Goal: Information Seeking & Learning: Learn about a topic

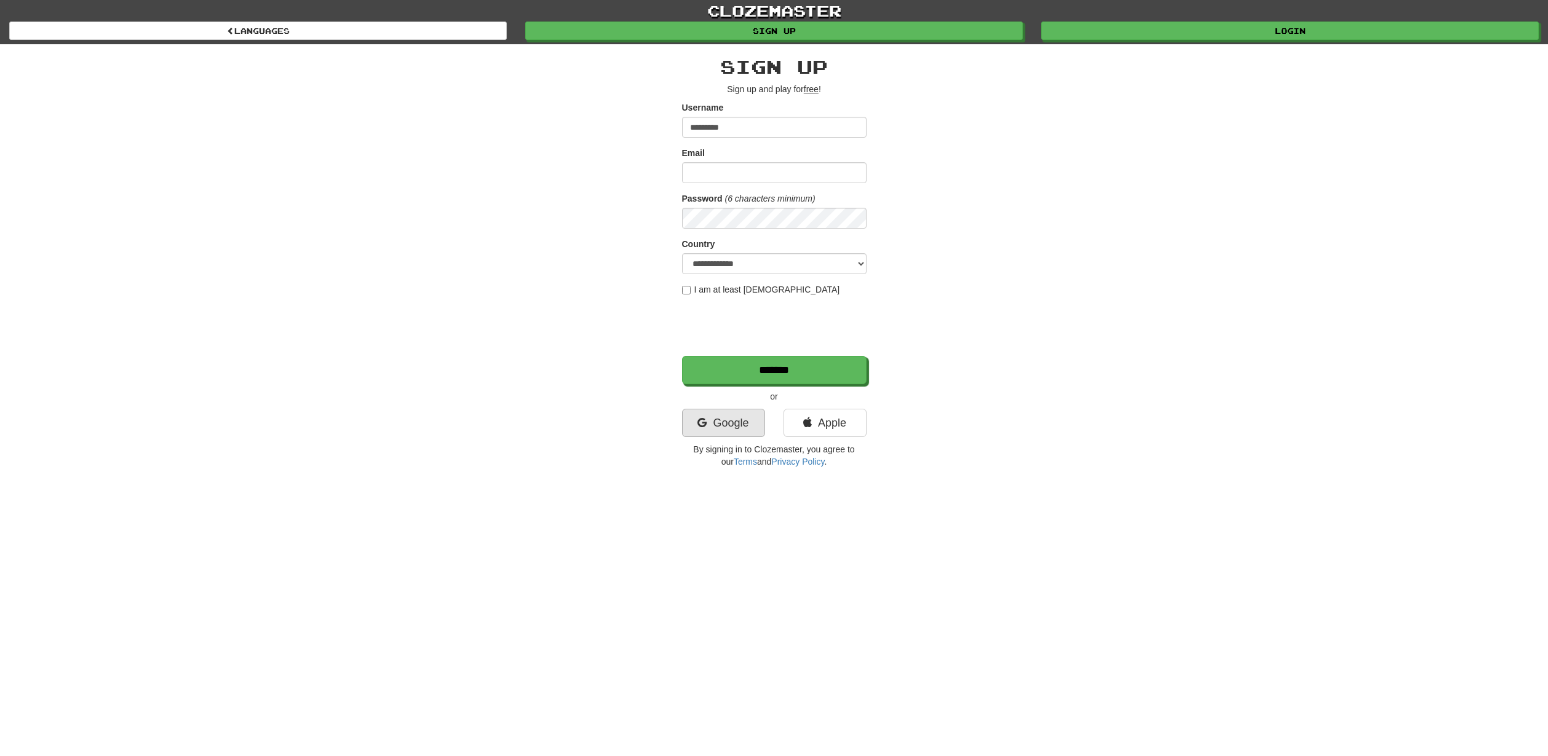
type input "*********"
click at [707, 431] on link "Google" at bounding box center [723, 423] width 83 height 28
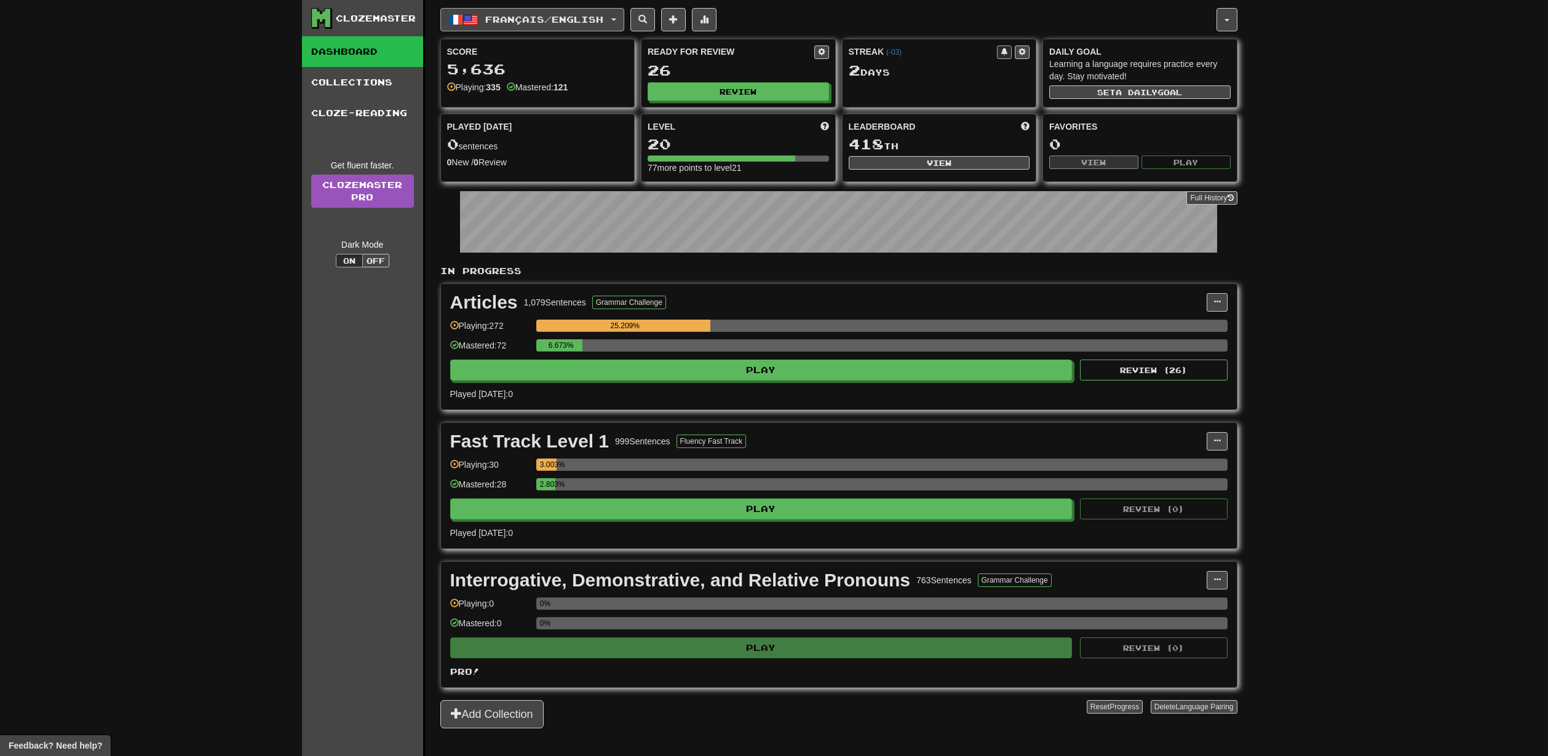
click at [598, 20] on span "Français / English" at bounding box center [544, 19] width 118 height 10
click at [534, 103] on span "Streak: 2" at bounding box center [529, 103] width 152 height 9
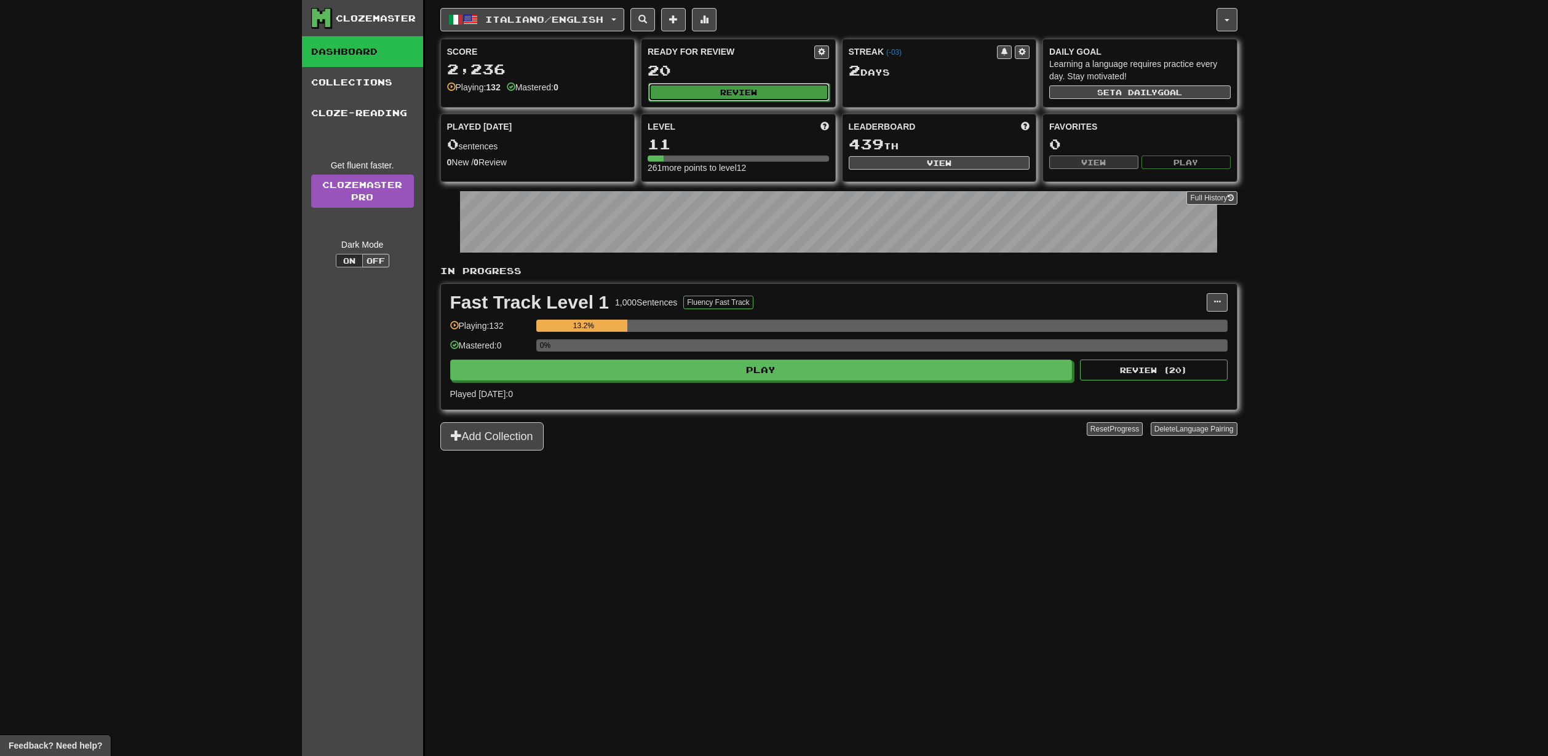
click at [682, 93] on button "Review" at bounding box center [738, 92] width 181 height 18
select select "**"
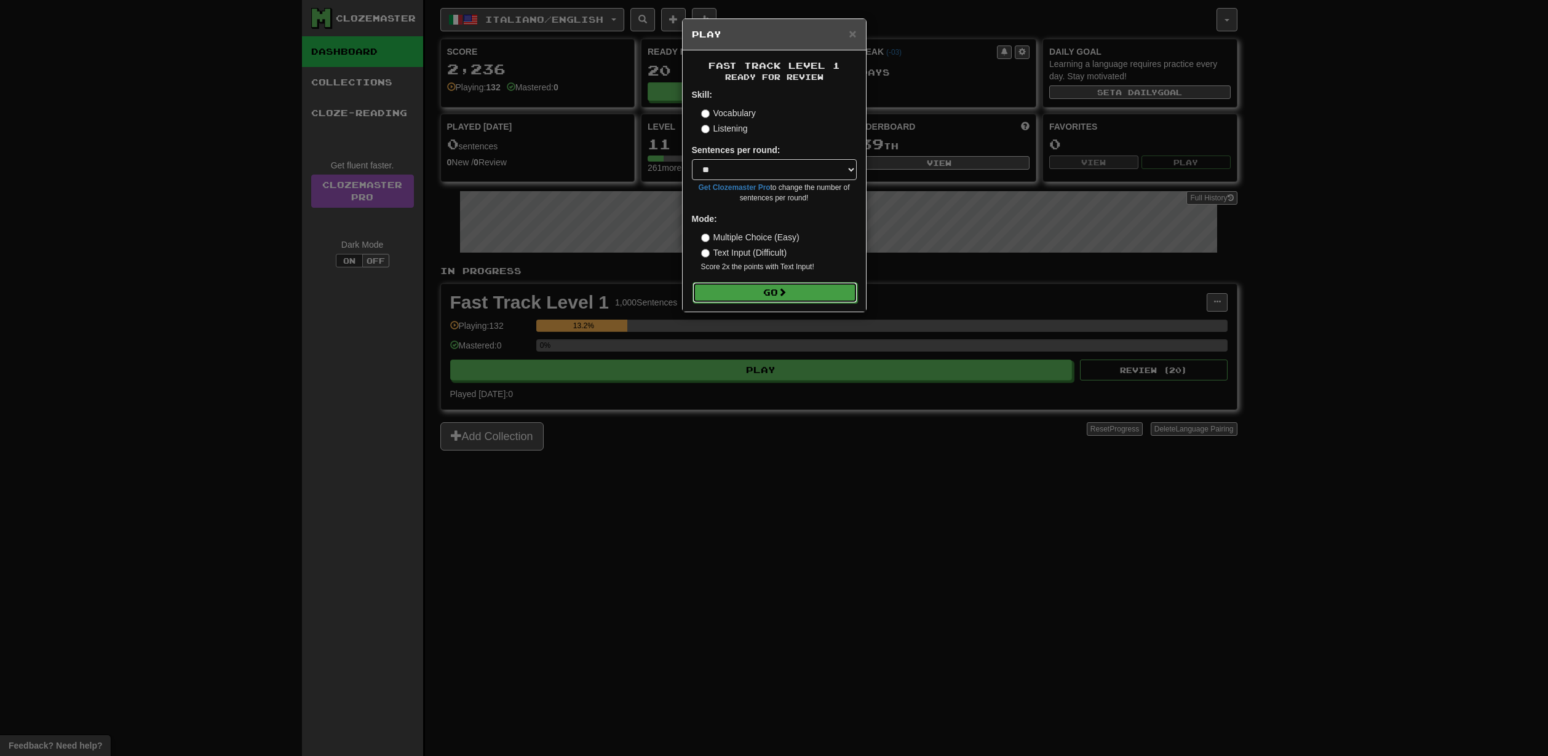
click at [796, 295] on button "Go" at bounding box center [774, 292] width 165 height 21
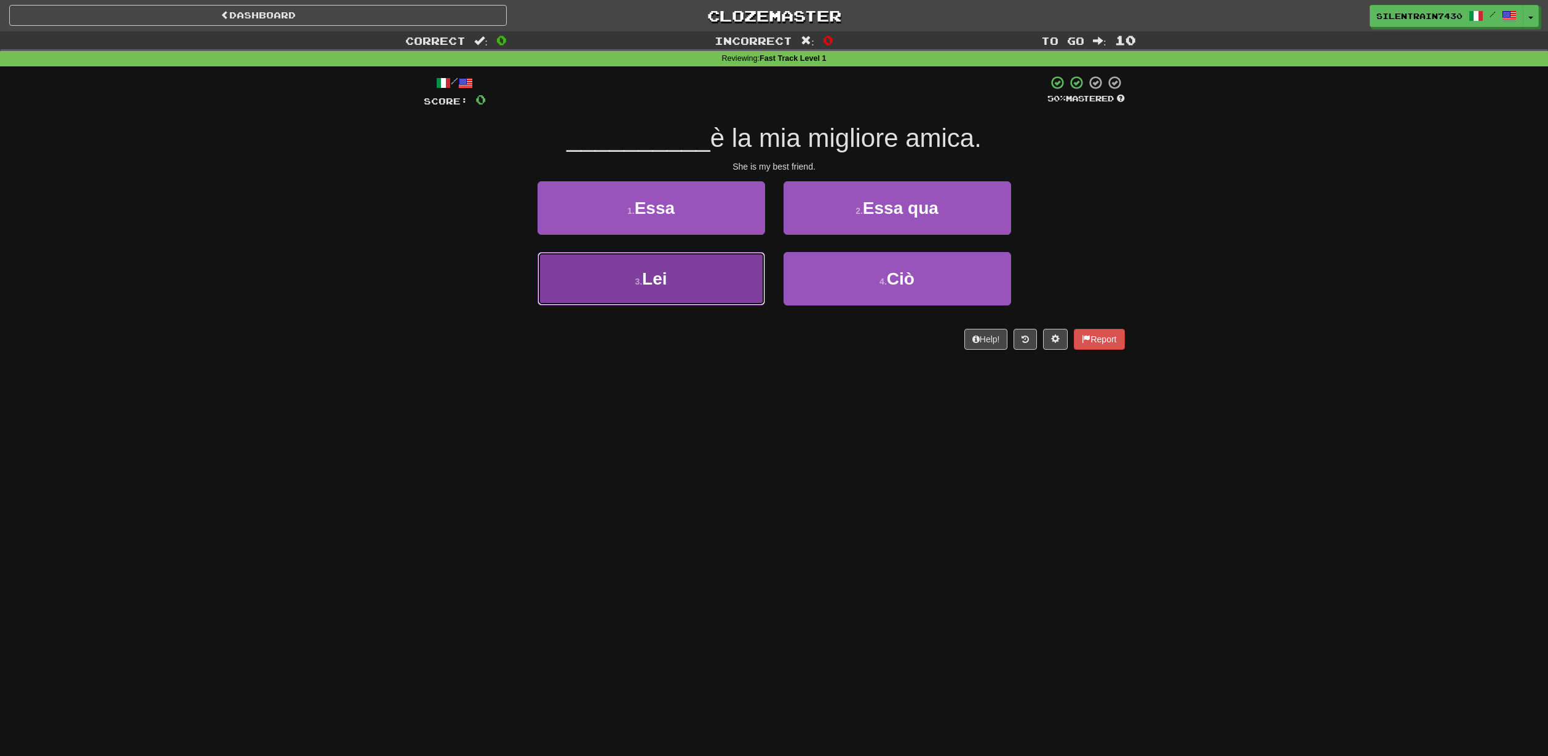
click at [731, 275] on button "3 . Lei" at bounding box center [650, 278] width 227 height 53
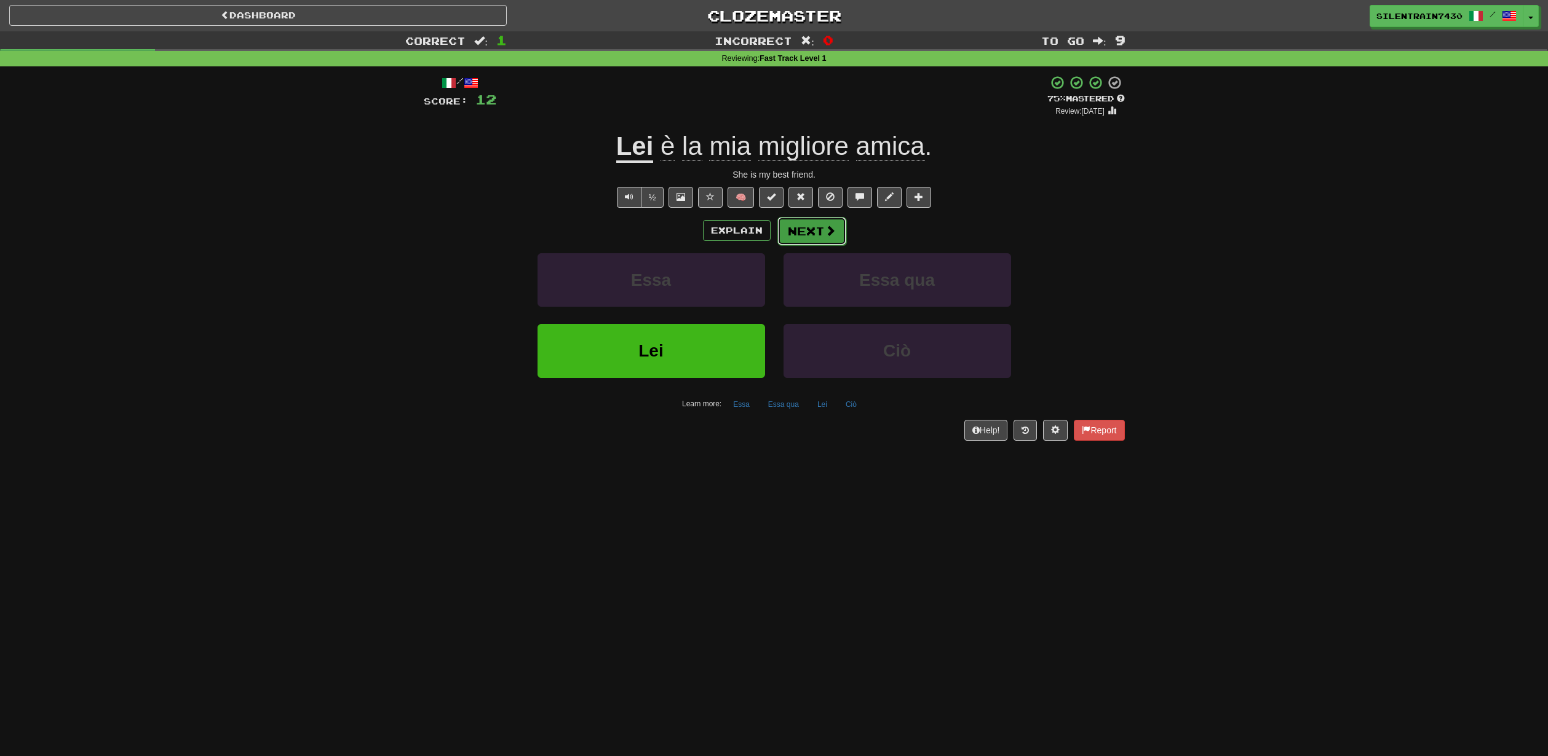
click at [819, 239] on button "Next" at bounding box center [811, 231] width 69 height 28
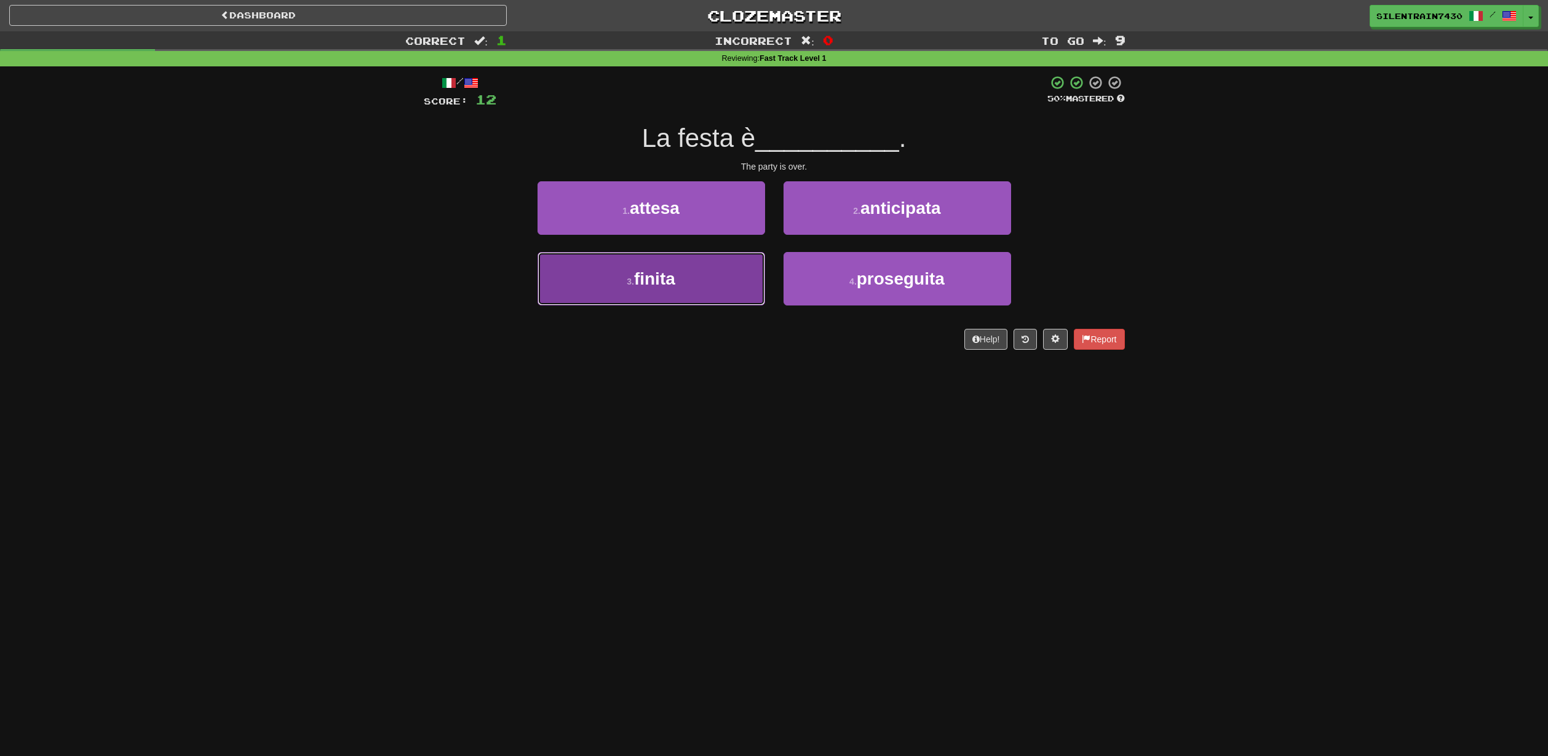
click at [738, 272] on button "3 . finita" at bounding box center [650, 278] width 227 height 53
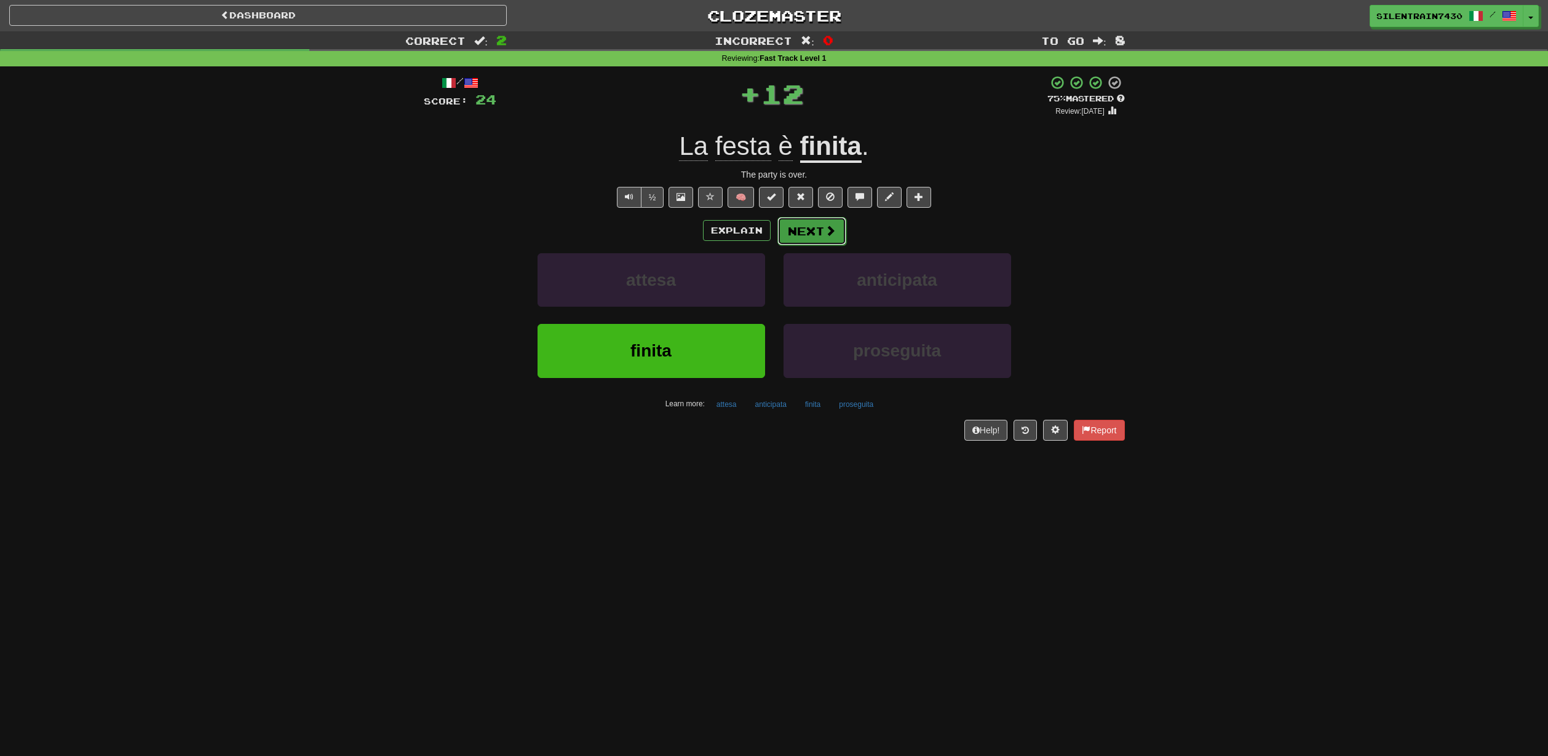
click at [805, 232] on button "Next" at bounding box center [811, 231] width 69 height 28
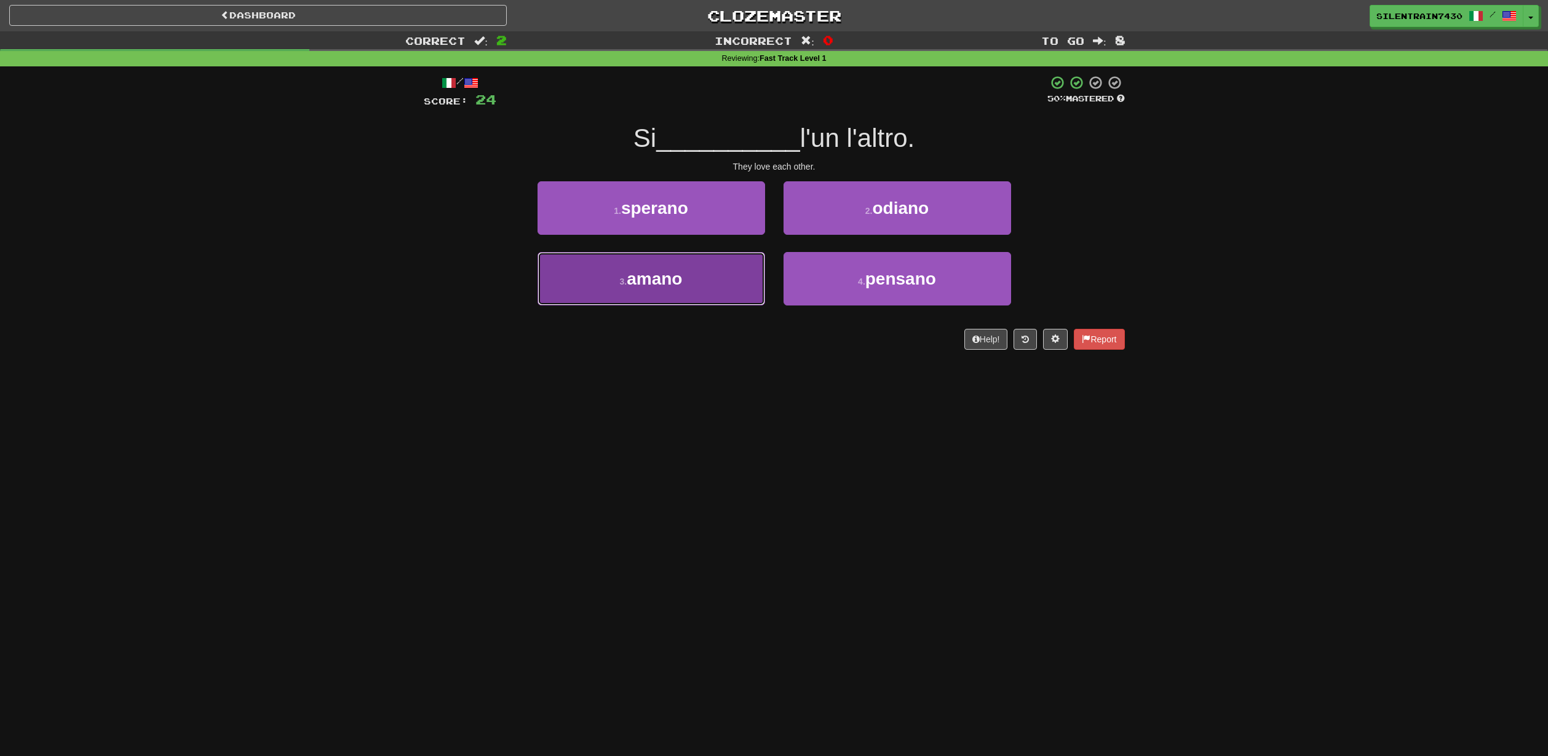
click at [710, 277] on button "3 . amano" at bounding box center [650, 278] width 227 height 53
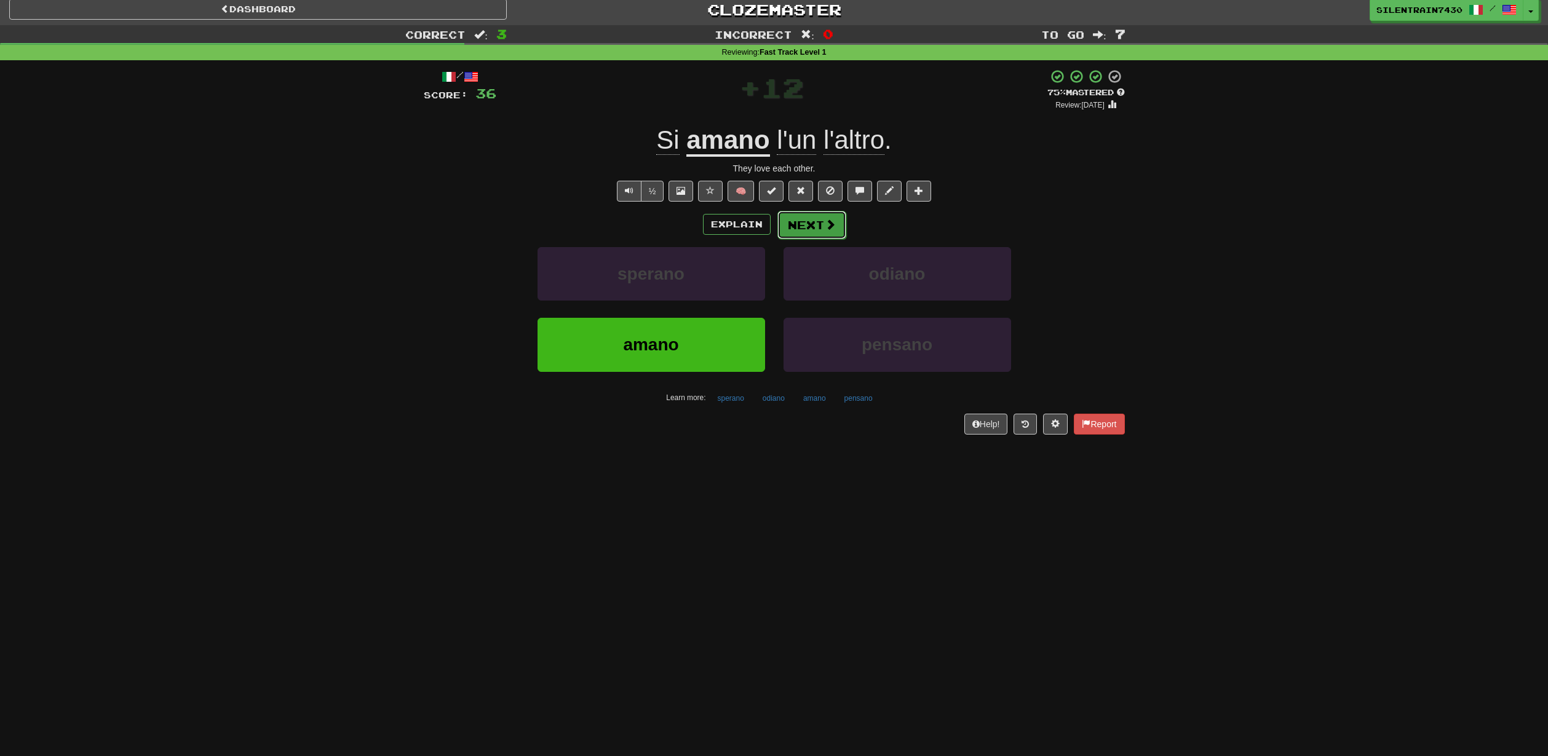
click at [813, 231] on button "Next" at bounding box center [811, 225] width 69 height 28
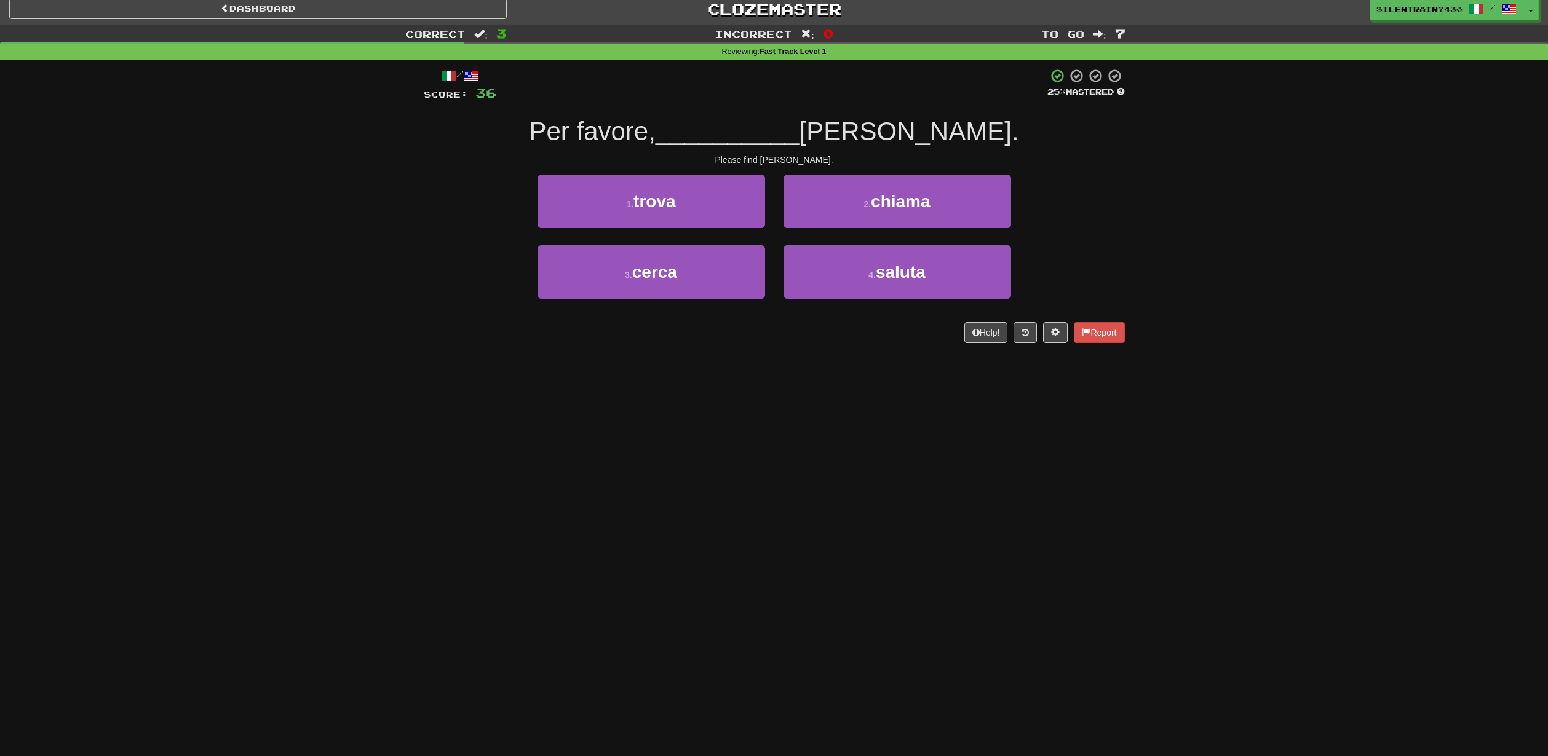
scroll to position [8, 0]
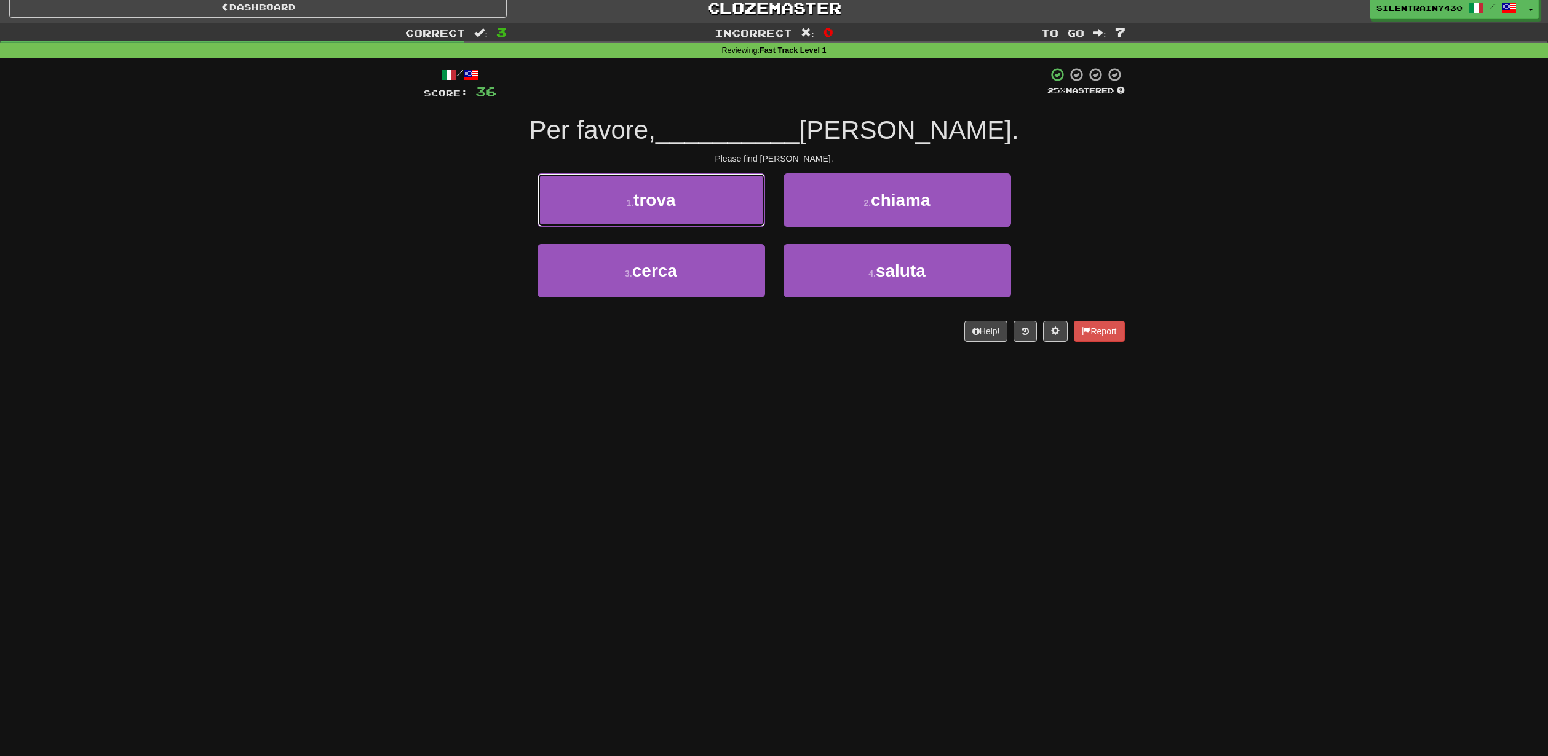
click at [715, 207] on button "1 . trova" at bounding box center [650, 199] width 227 height 53
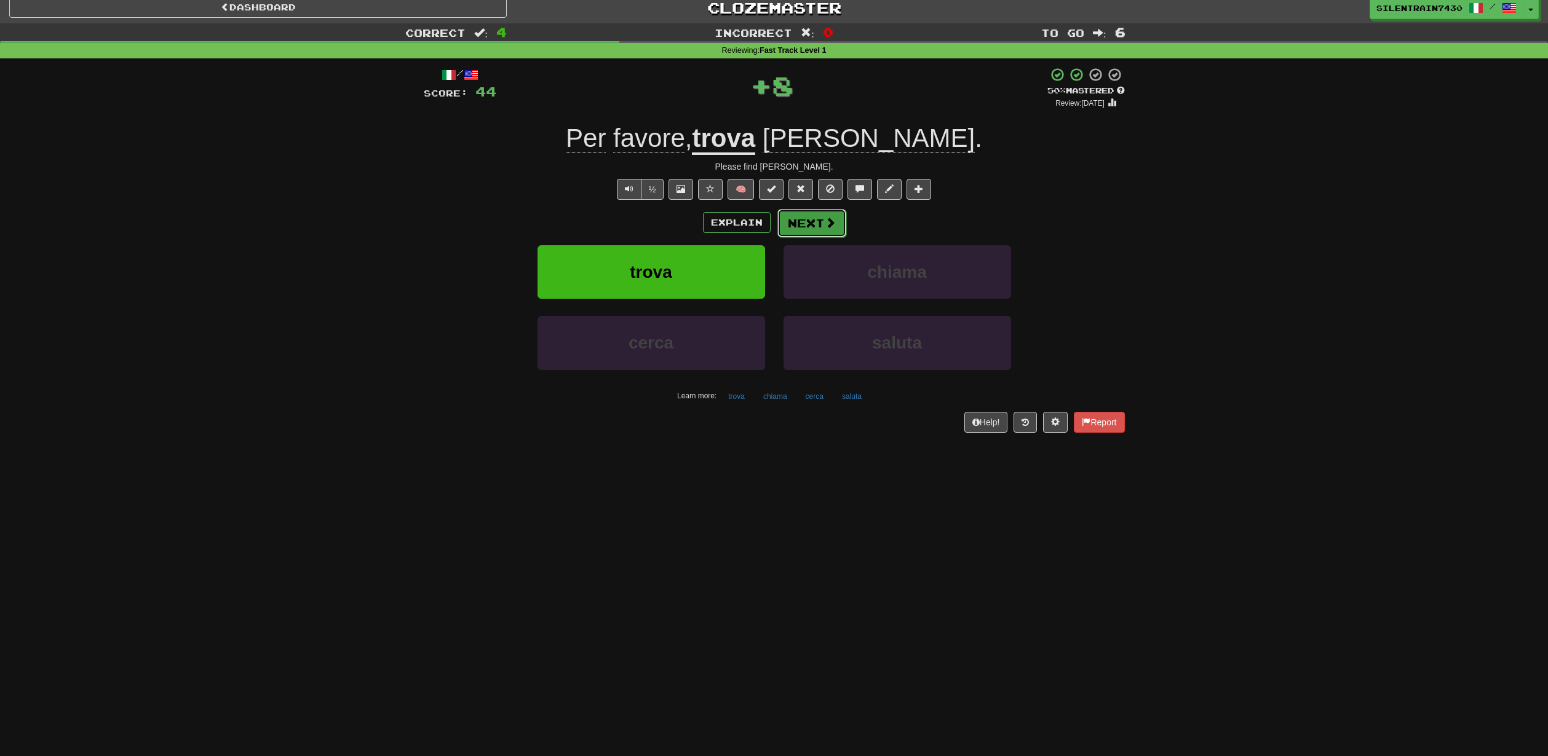
click at [813, 223] on button "Next" at bounding box center [811, 223] width 69 height 28
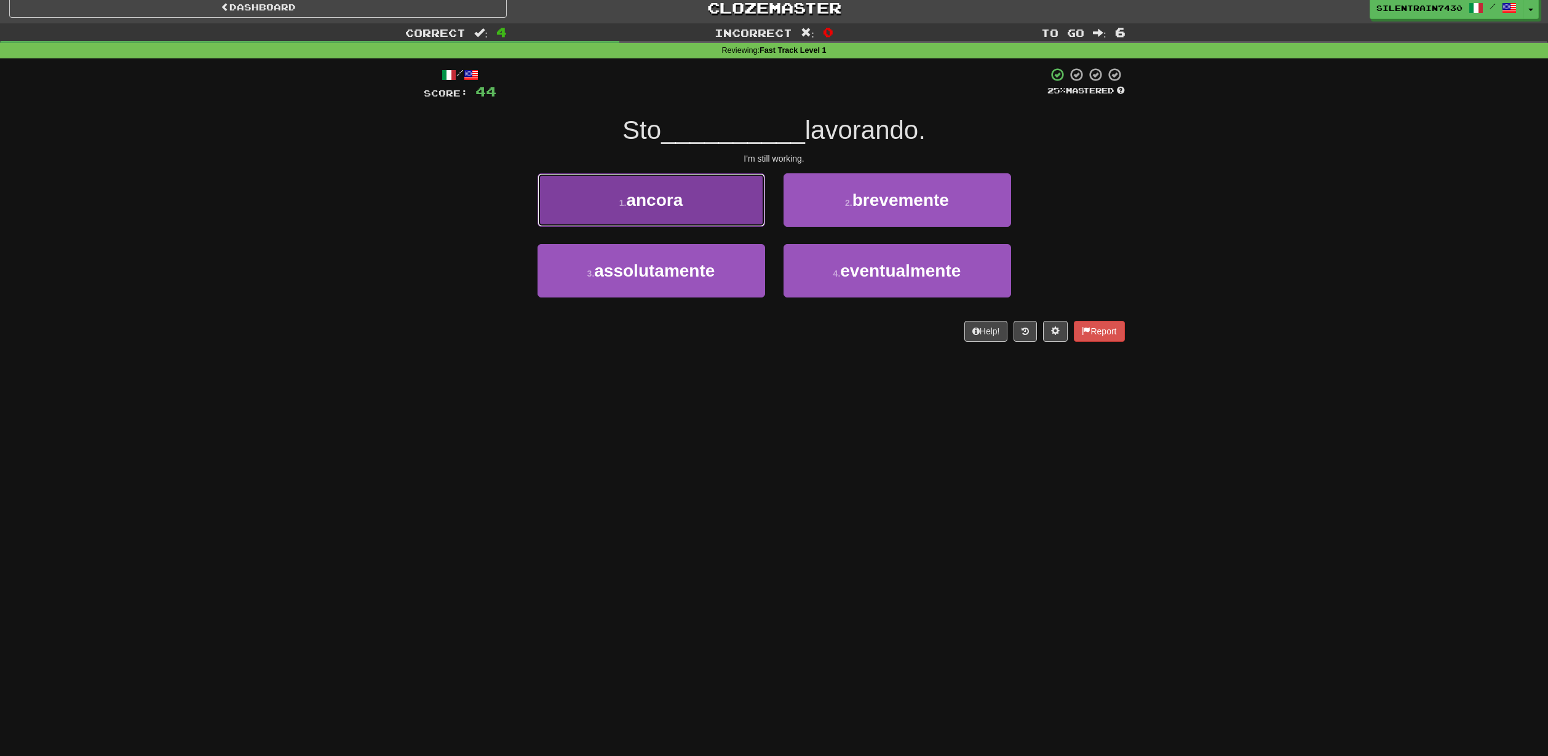
click at [729, 213] on button "1 . ancora" at bounding box center [650, 199] width 227 height 53
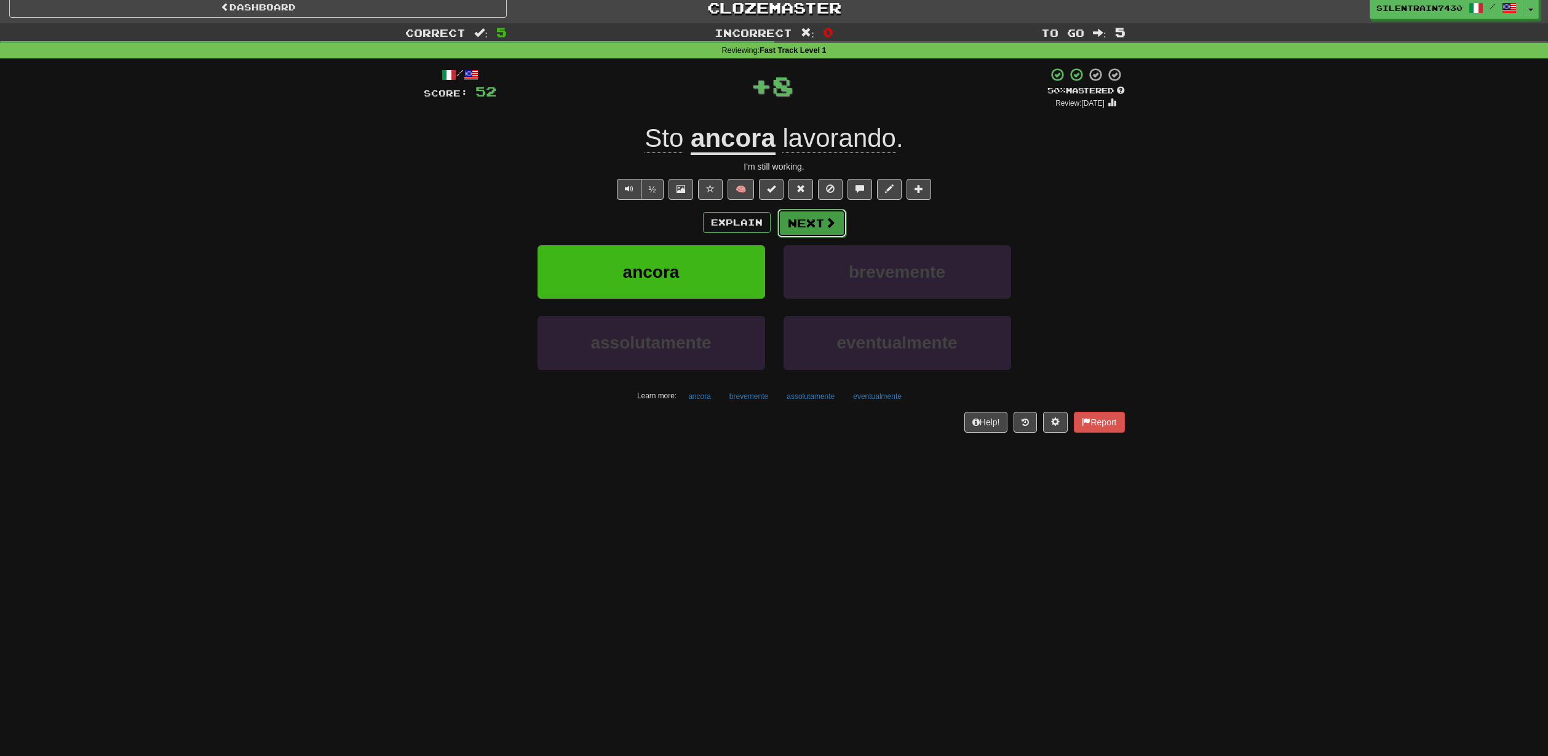
click at [802, 221] on button "Next" at bounding box center [811, 223] width 69 height 28
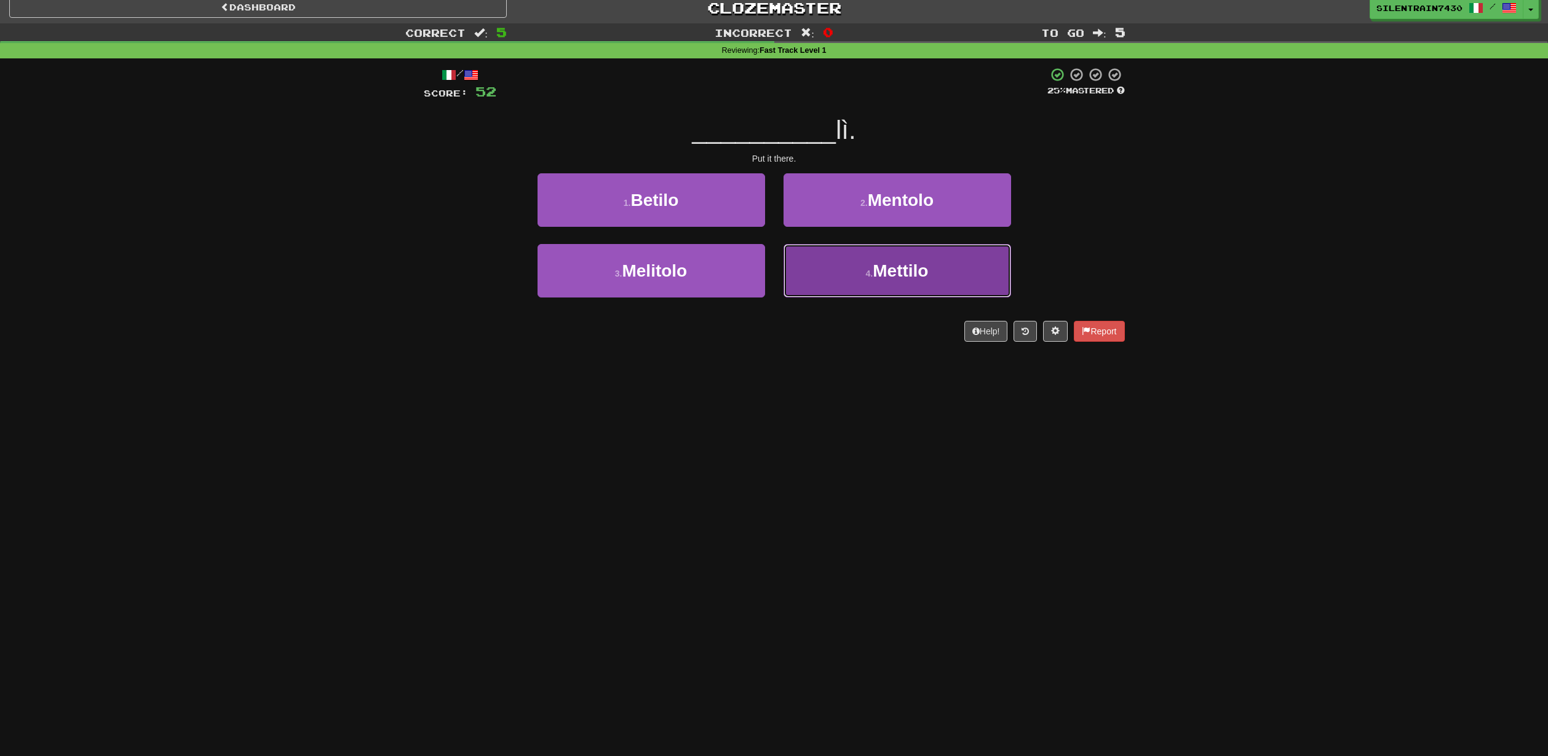
click at [848, 261] on button "4 . Mettilo" at bounding box center [896, 270] width 227 height 53
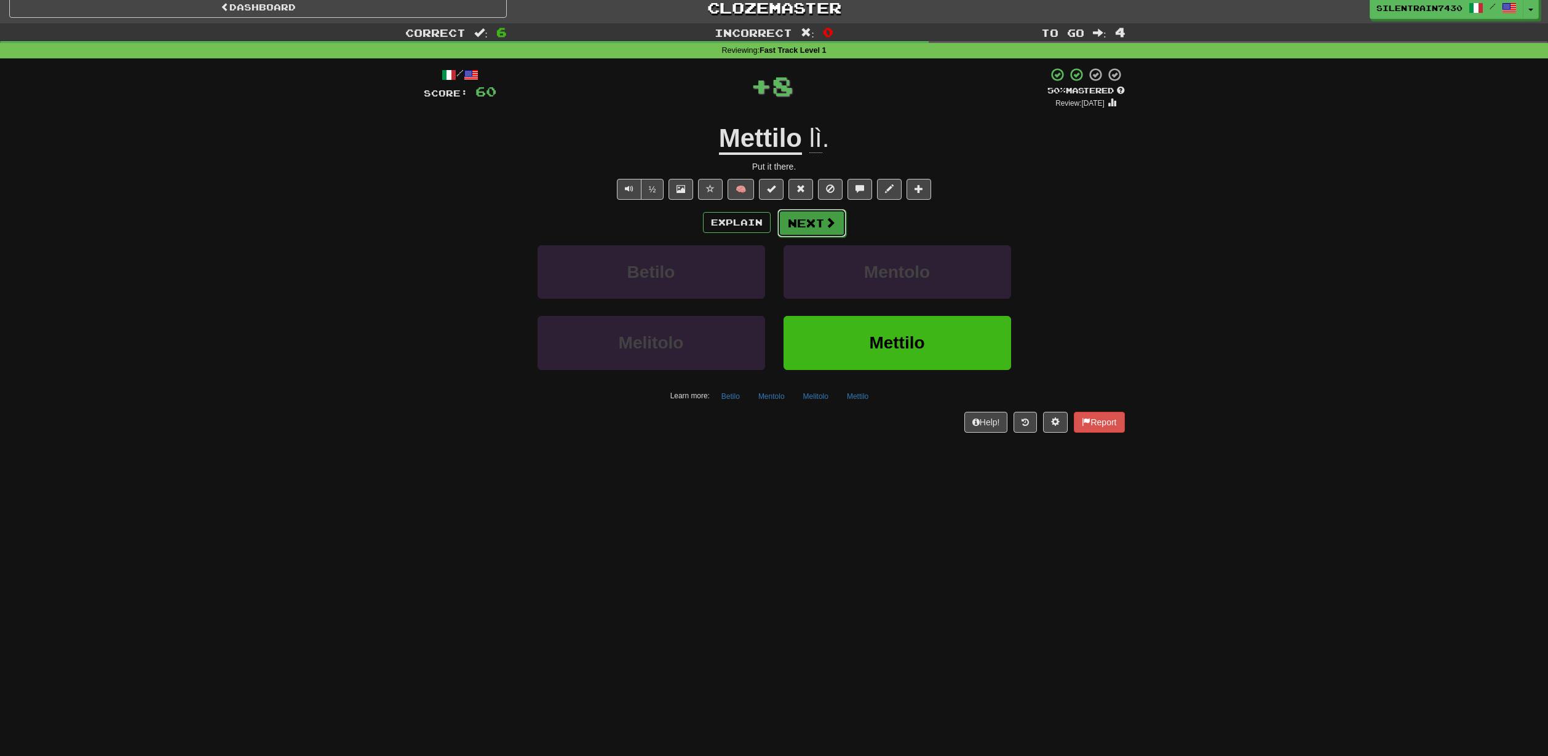
click at [826, 228] on span at bounding box center [830, 222] width 11 height 11
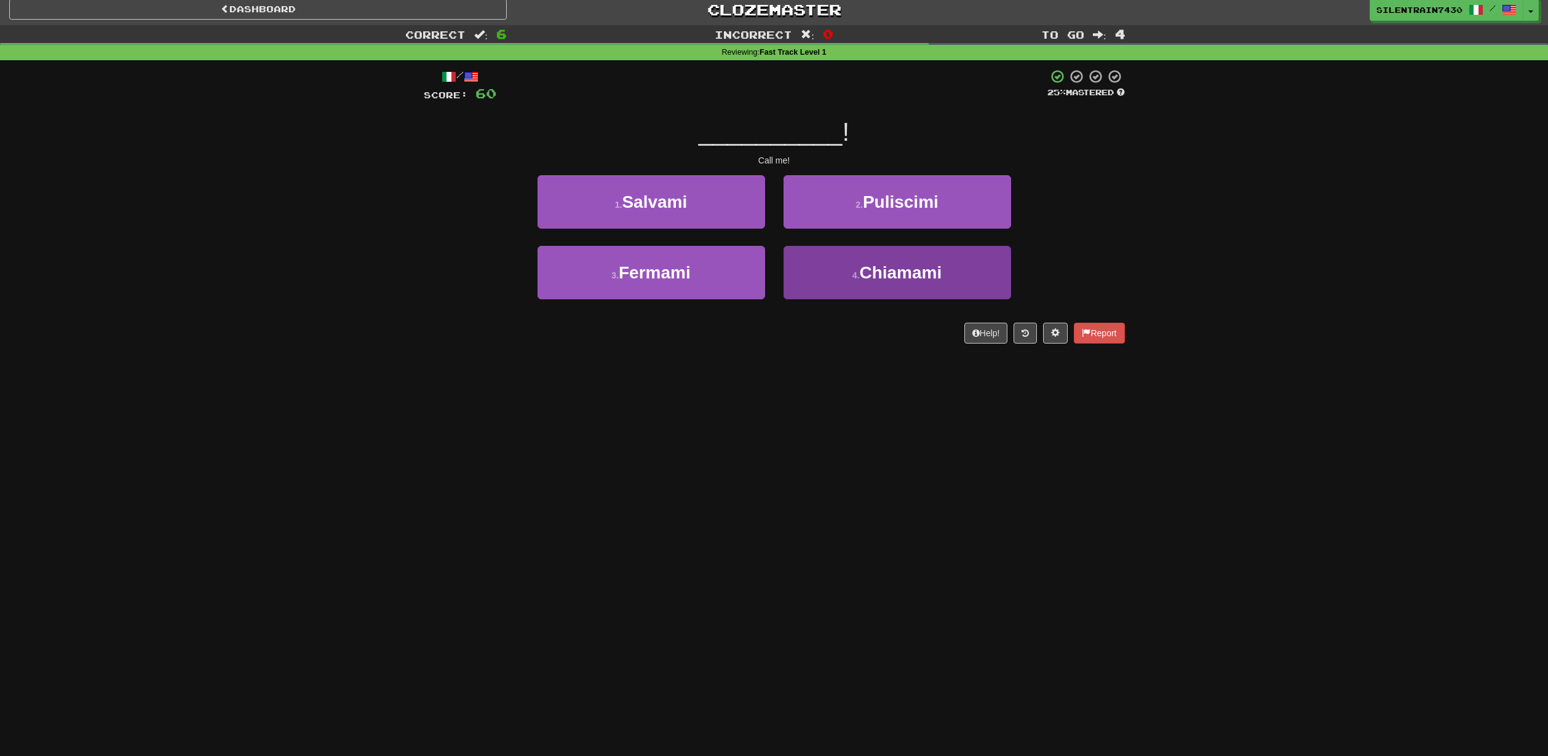
scroll to position [6, 0]
click at [855, 266] on button "4 . Chiamami" at bounding box center [896, 273] width 227 height 53
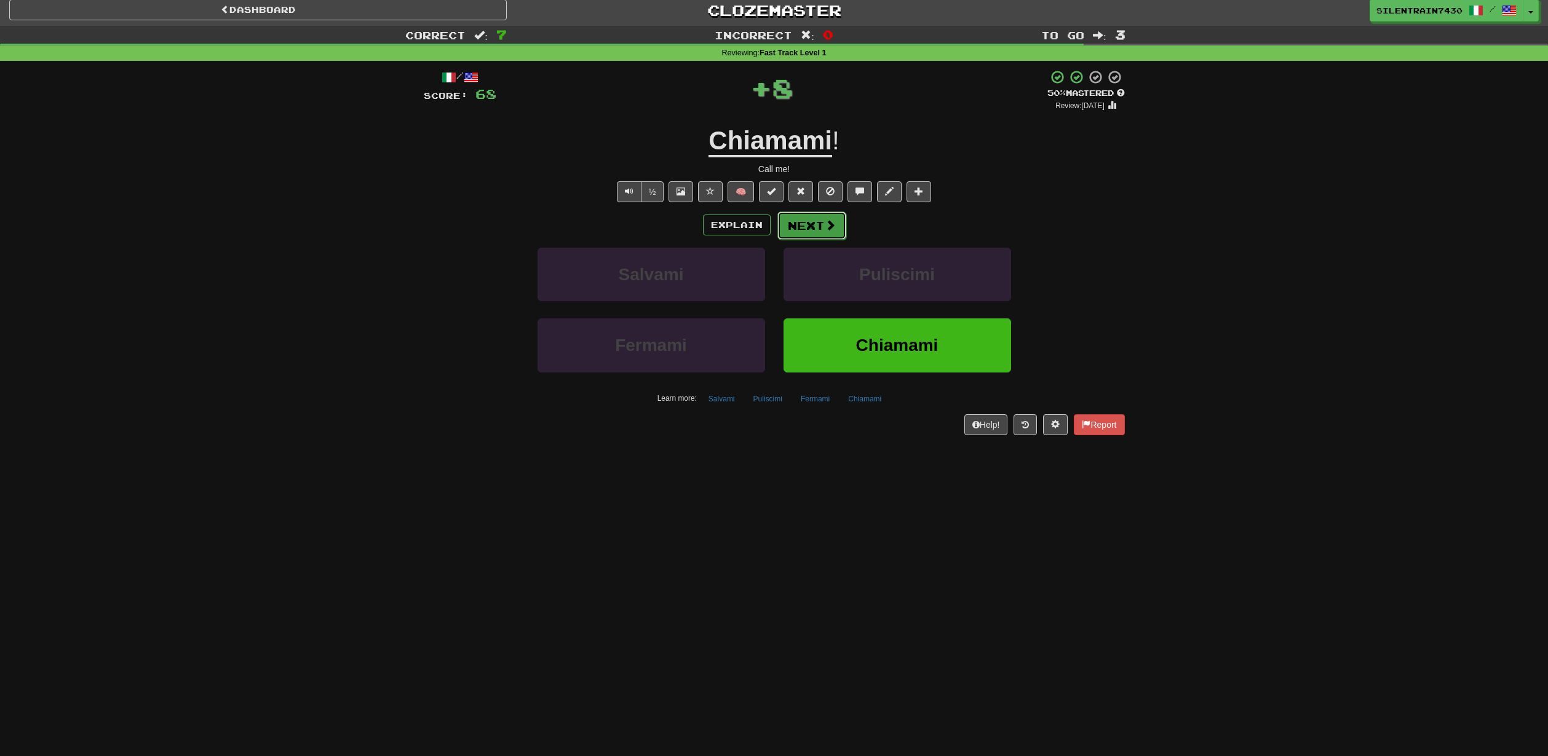
click at [834, 234] on button "Next" at bounding box center [811, 226] width 69 height 28
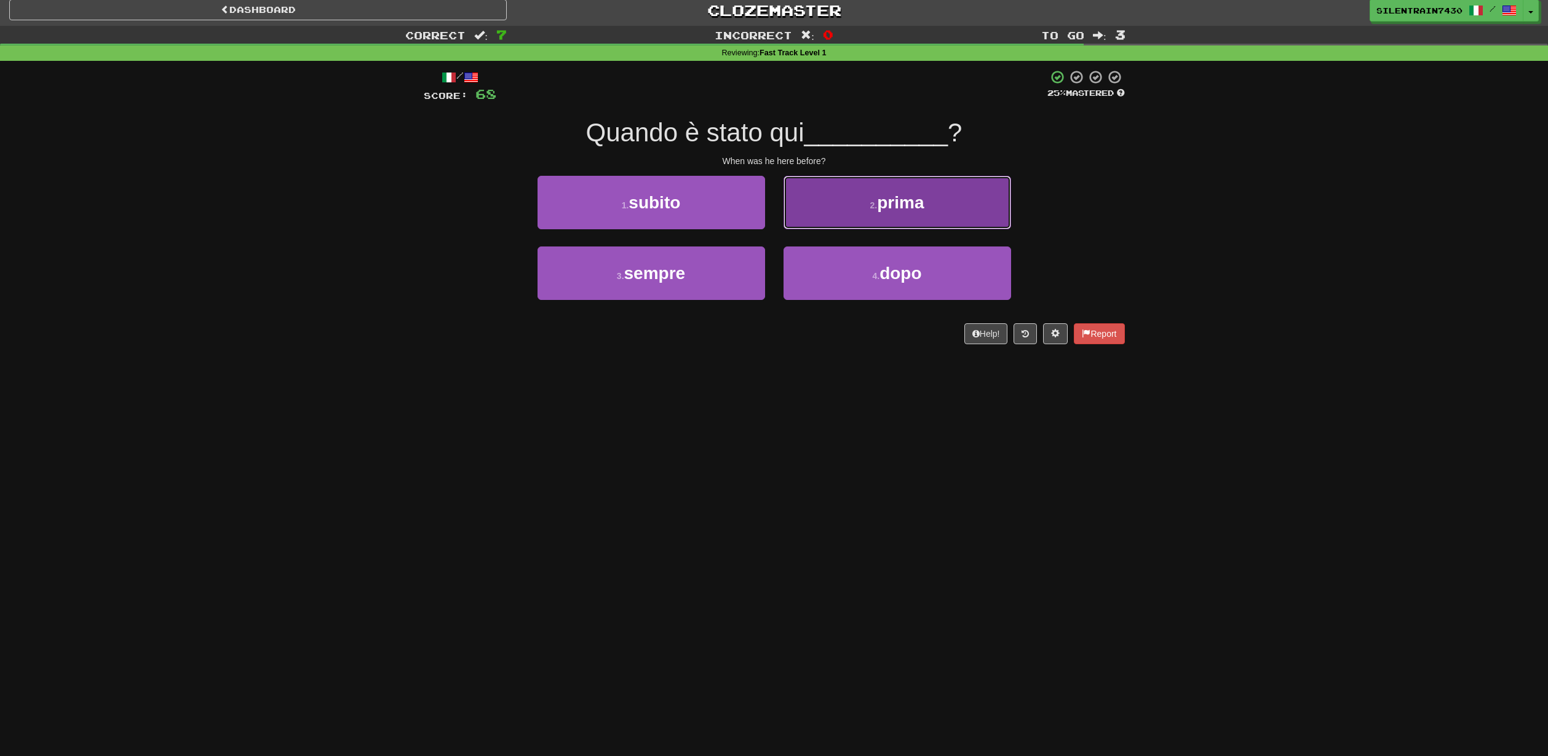
click at [856, 218] on button "2 . prima" at bounding box center [896, 202] width 227 height 53
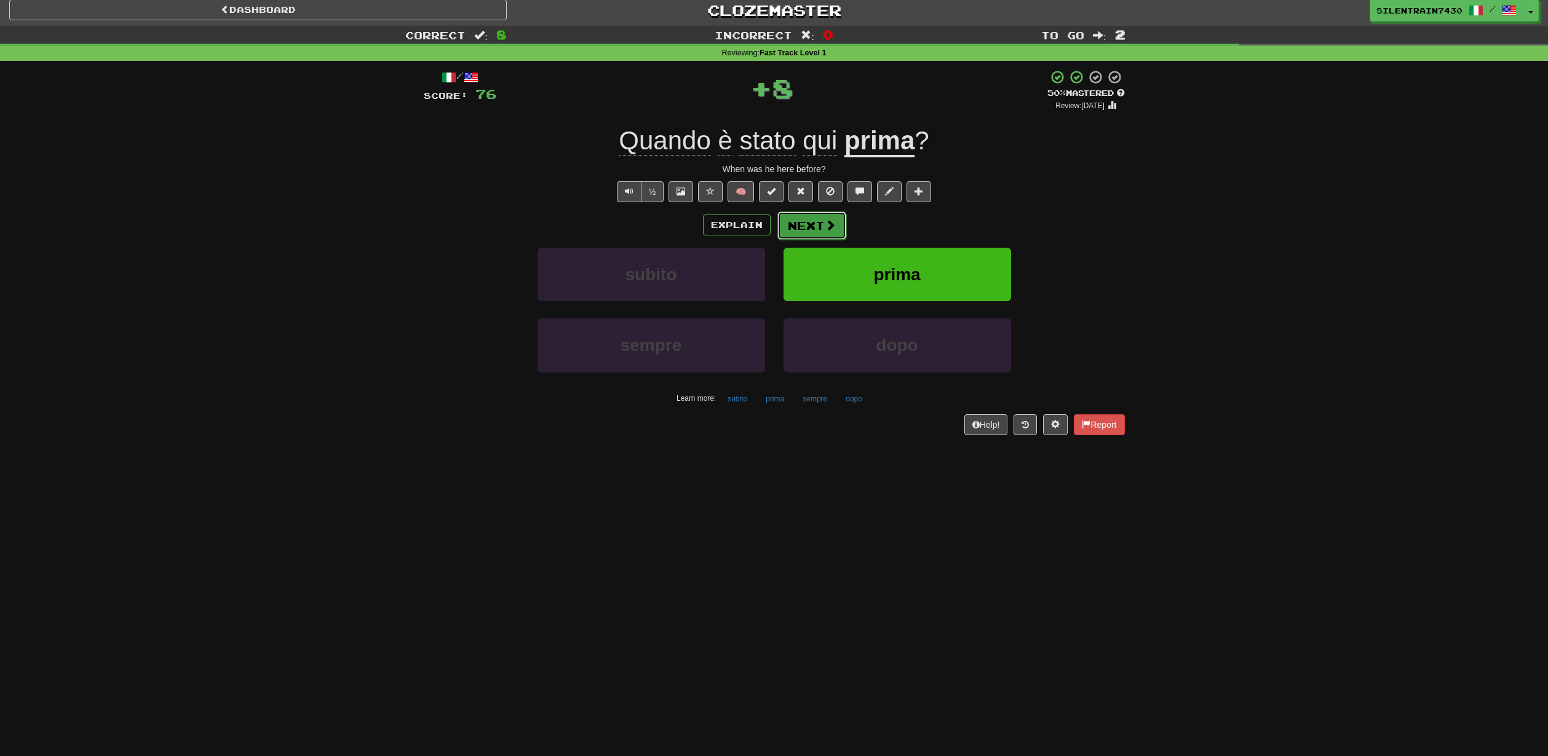
click at [826, 221] on span at bounding box center [830, 224] width 11 height 11
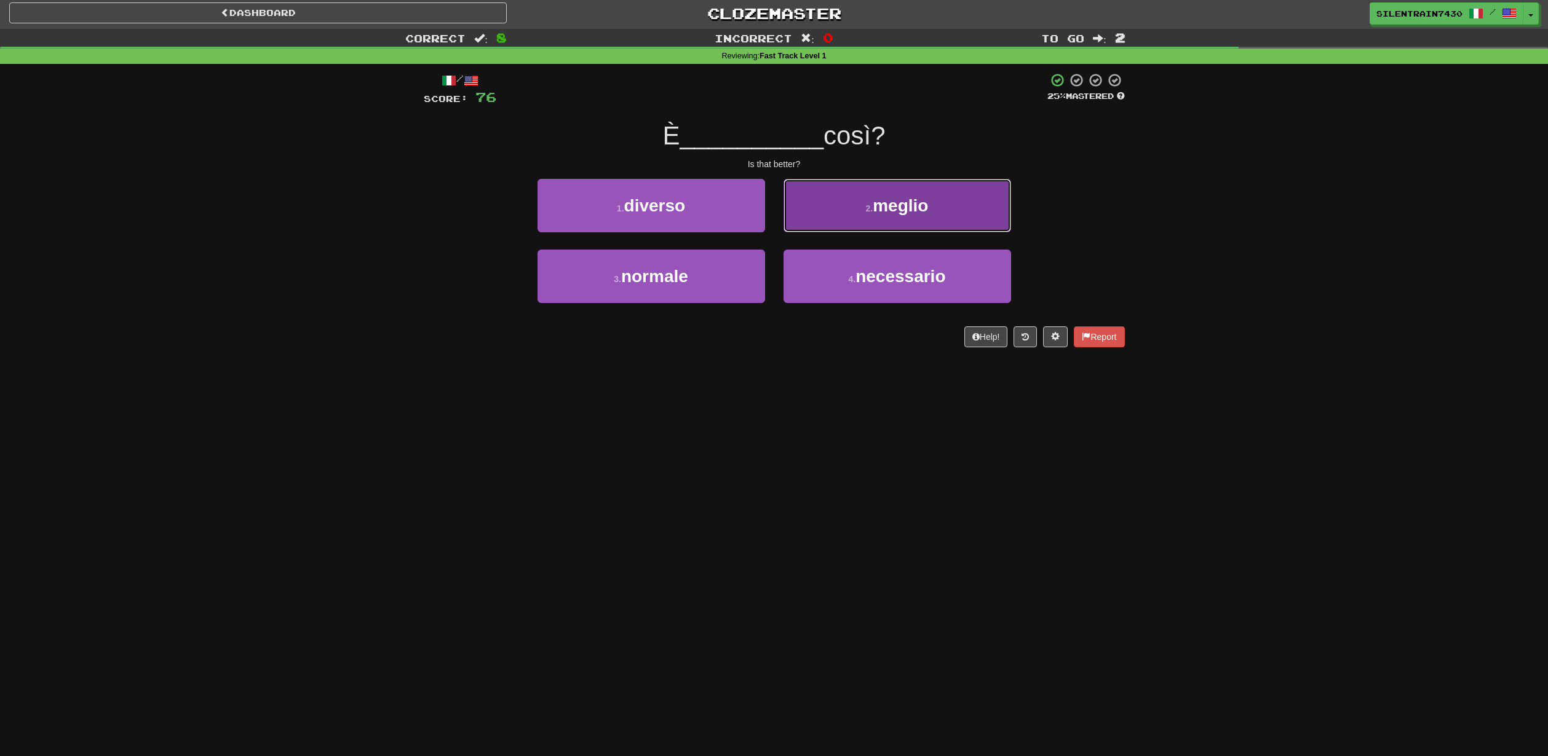
click at [844, 216] on button "2 . meglio" at bounding box center [896, 205] width 227 height 53
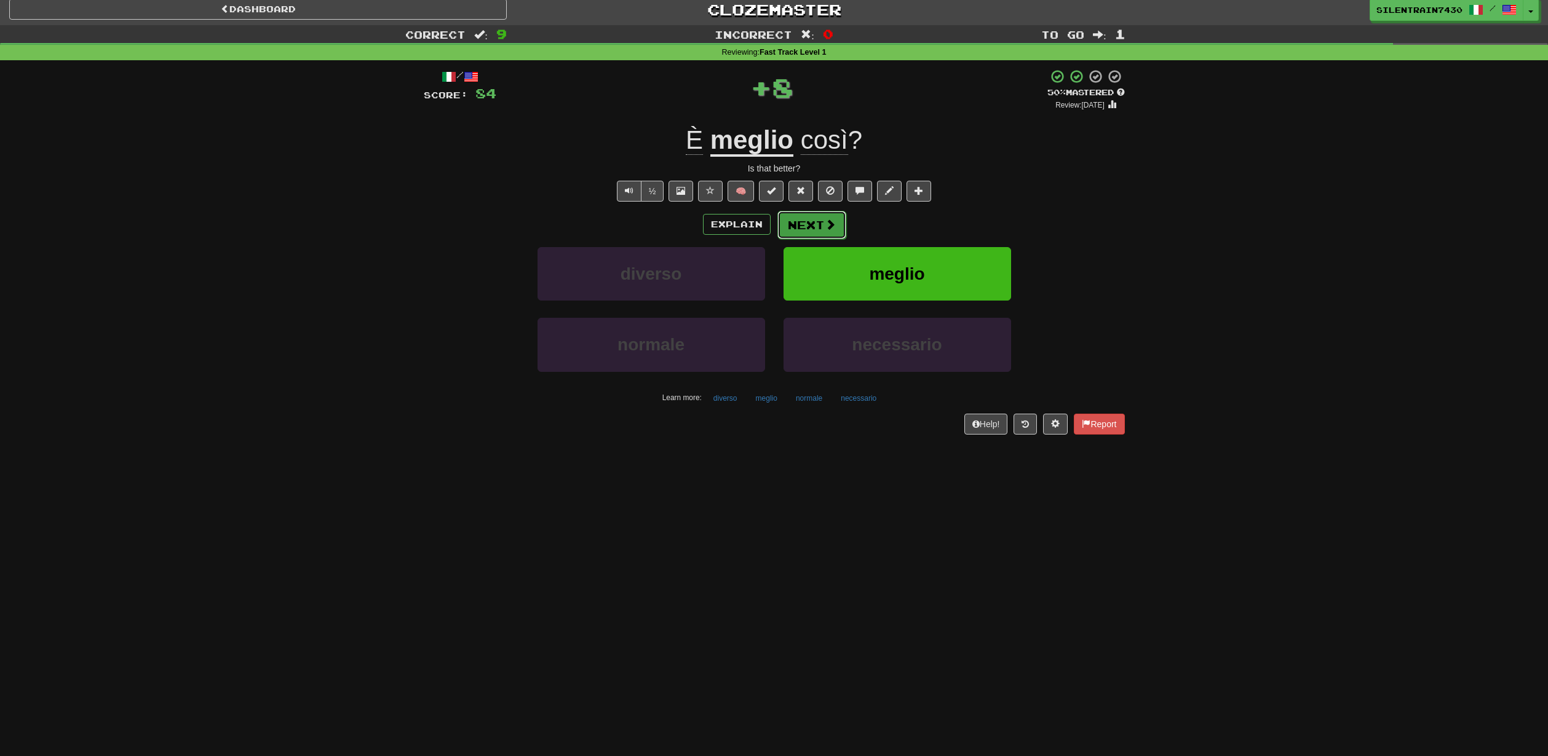
click at [825, 221] on span at bounding box center [830, 224] width 11 height 11
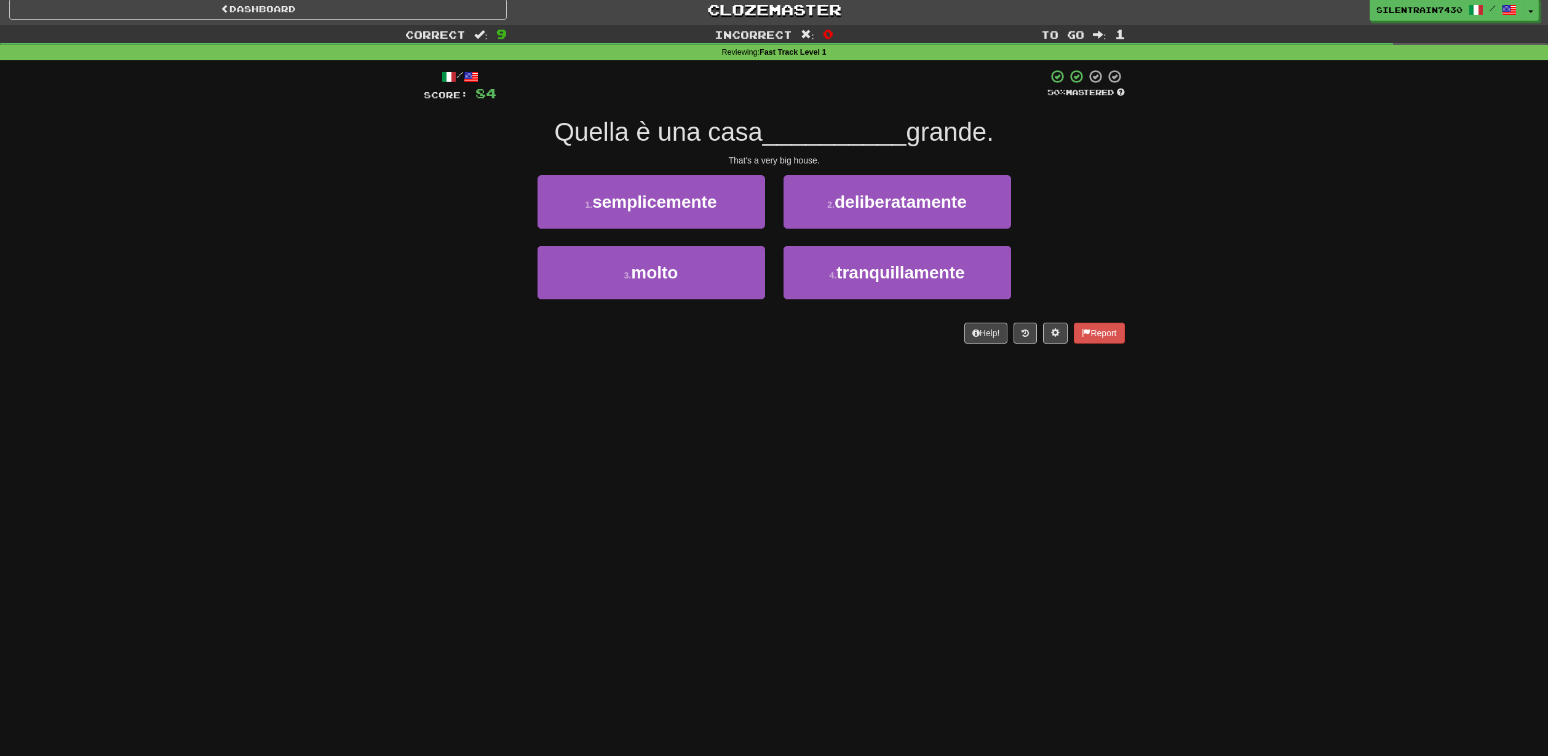
scroll to position [7, 0]
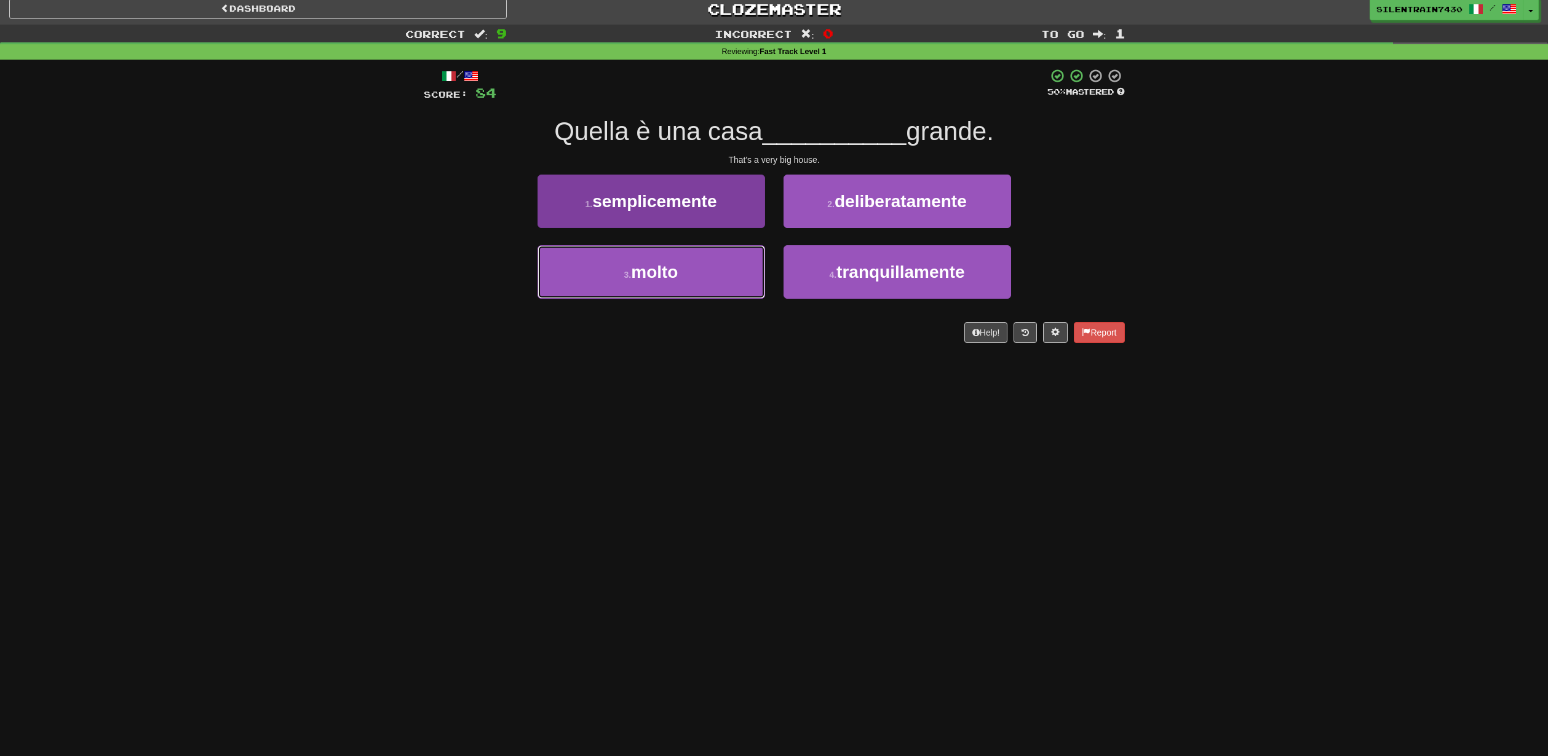
click at [713, 271] on button "3 . molto" at bounding box center [650, 271] width 227 height 53
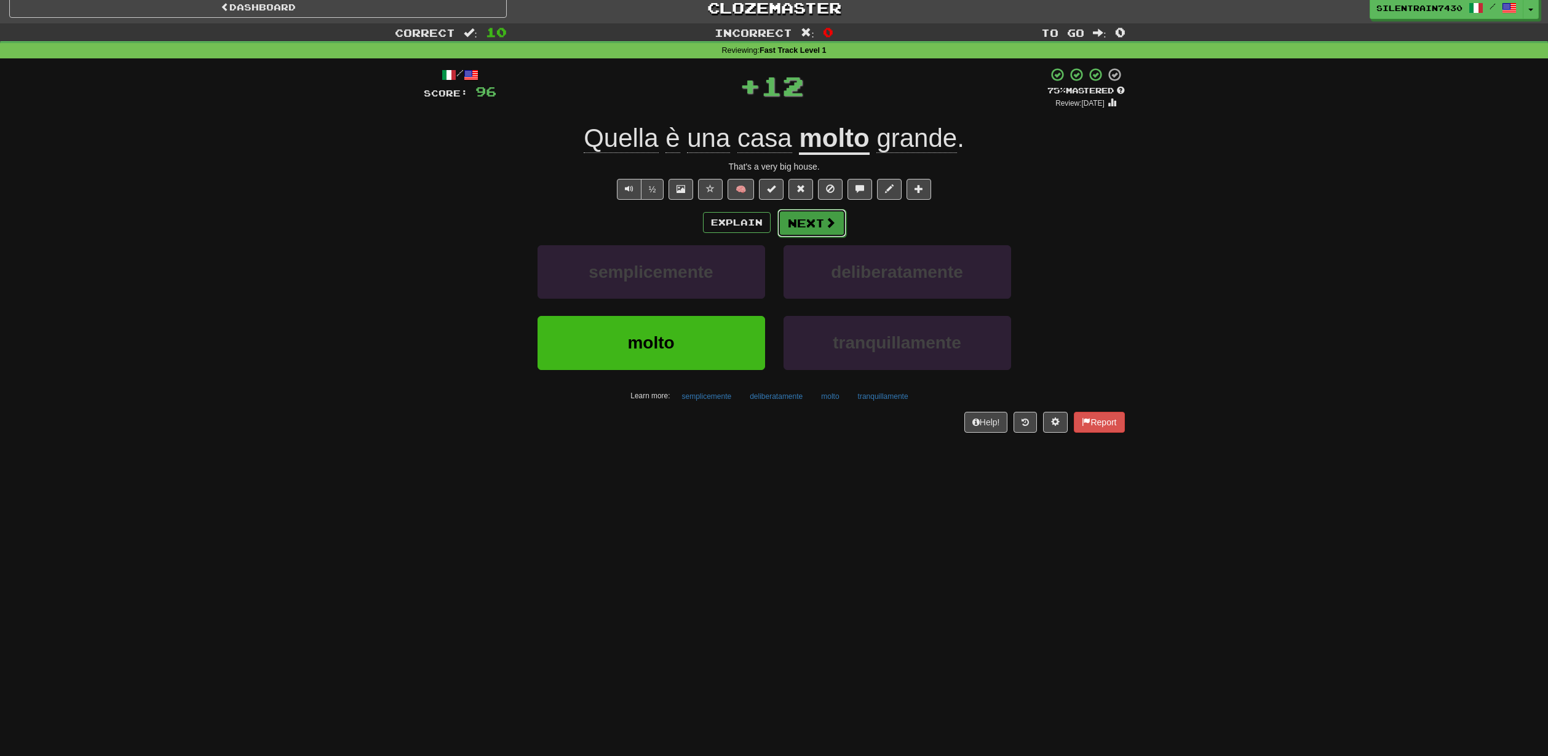
click at [807, 232] on button "Next" at bounding box center [811, 223] width 69 height 28
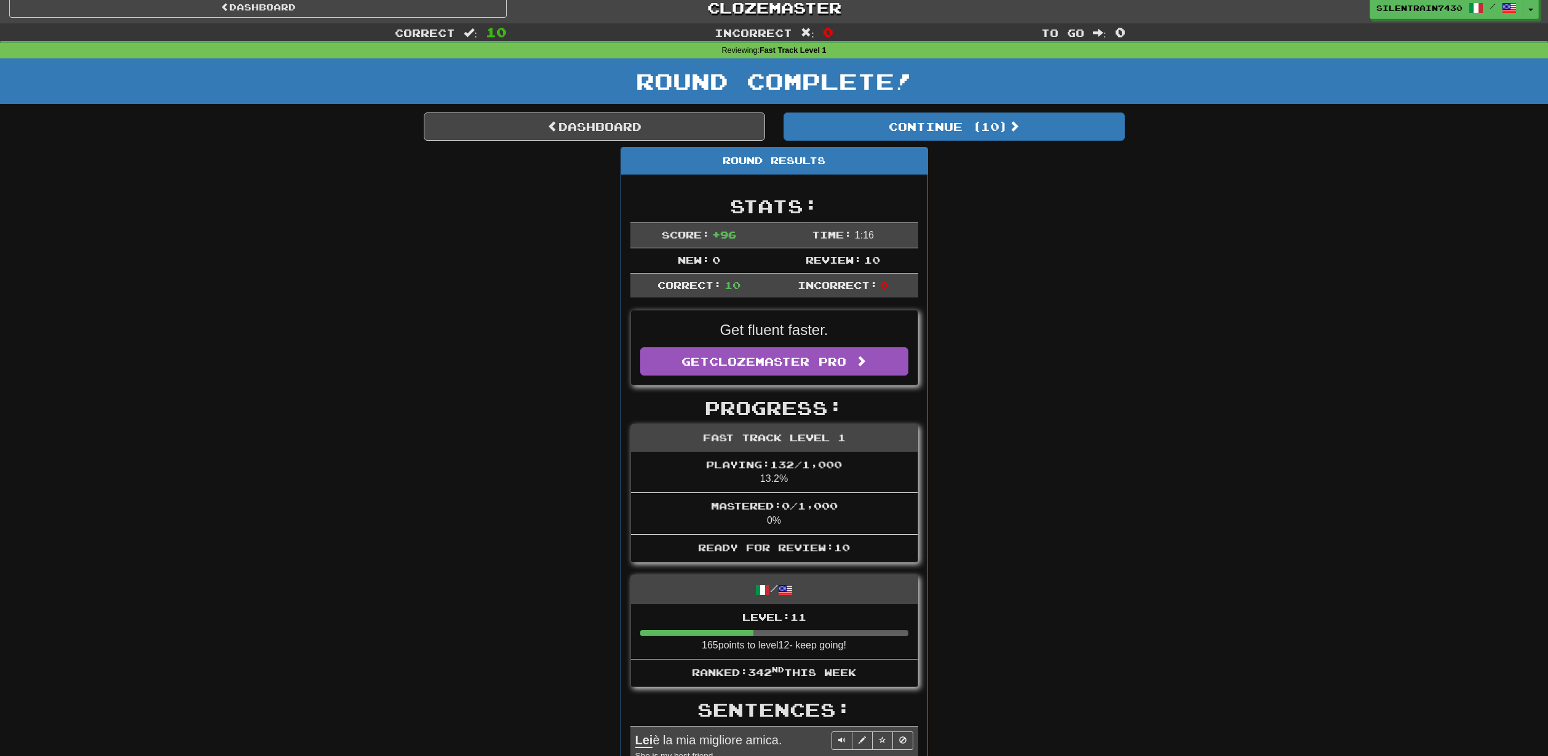
scroll to position [4, 0]
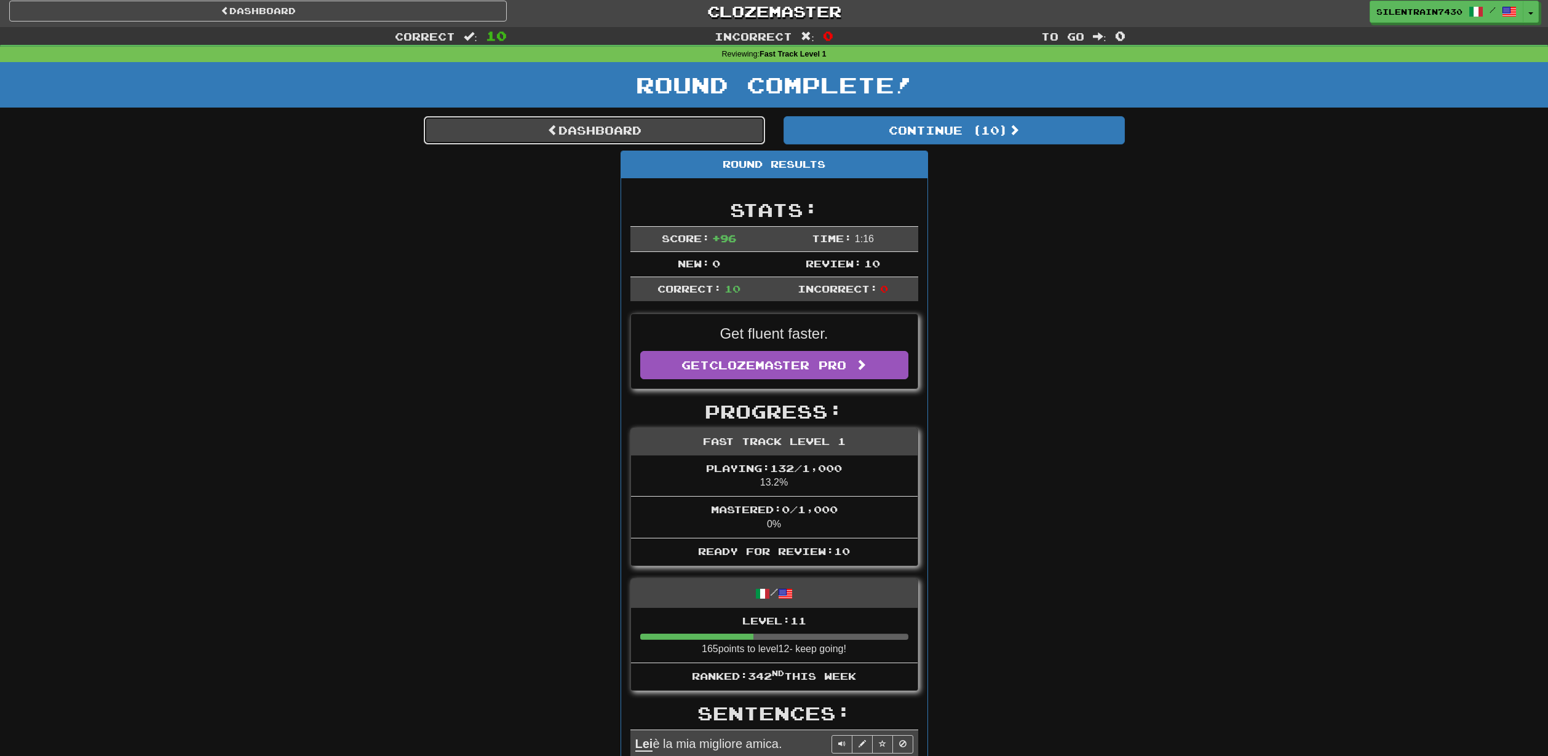
click at [623, 140] on link "Dashboard" at bounding box center [594, 130] width 341 height 28
